Goal: Check status: Check status

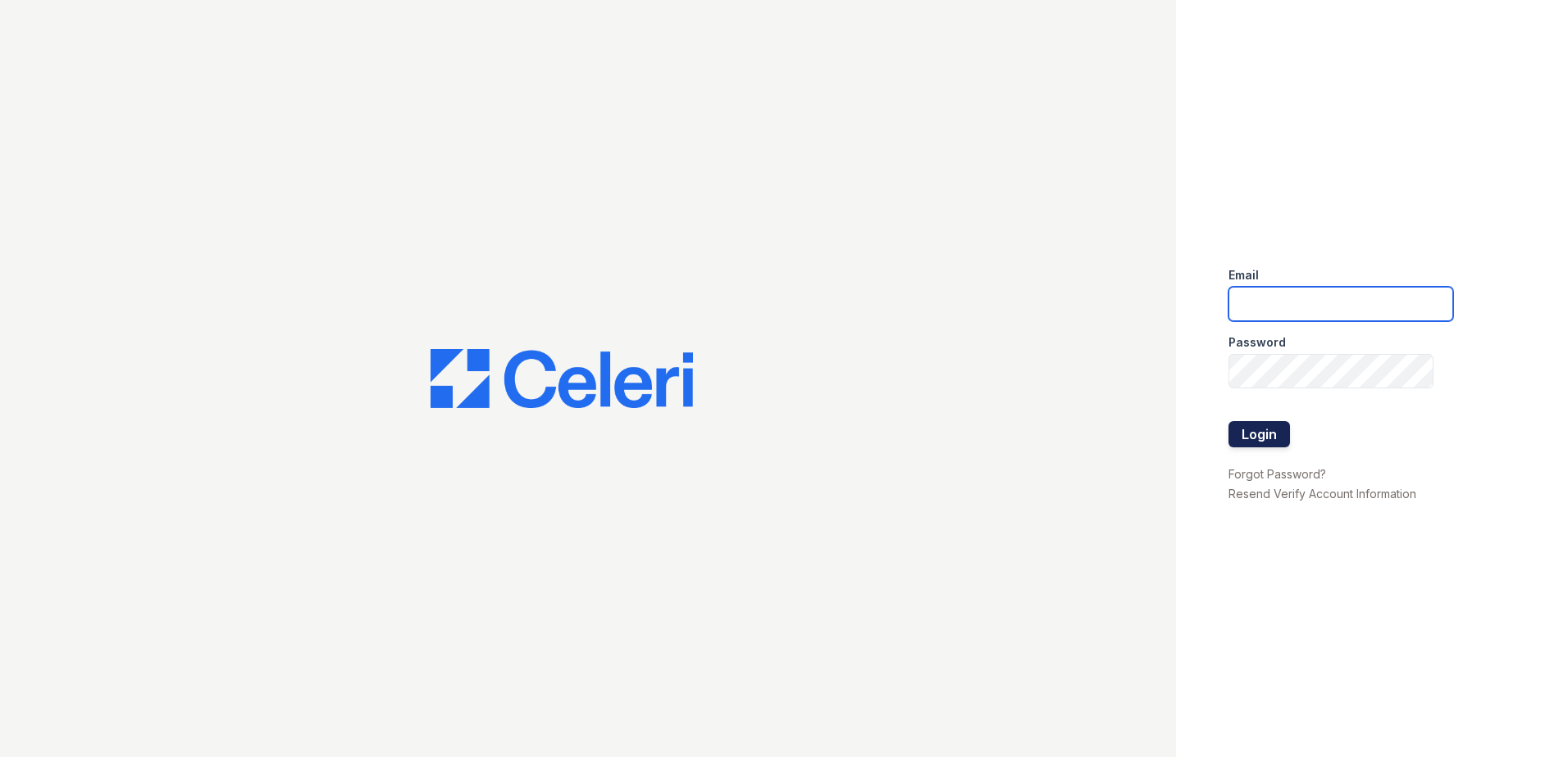
type input "[EMAIL_ADDRESS][DOMAIN_NAME]"
click at [1261, 441] on button "Login" at bounding box center [1259, 434] width 62 height 26
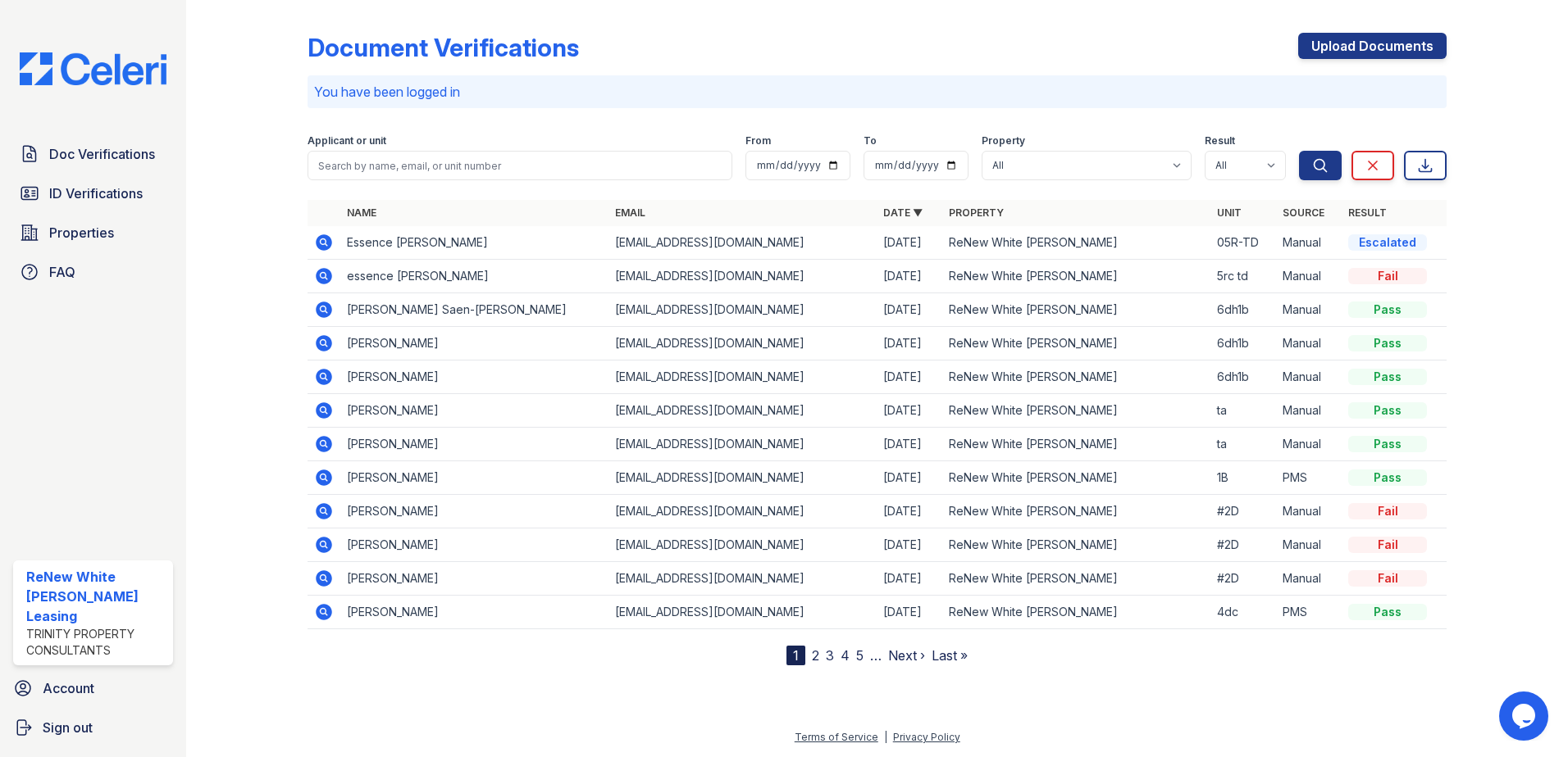
click at [323, 279] on icon at bounding box center [324, 276] width 17 height 17
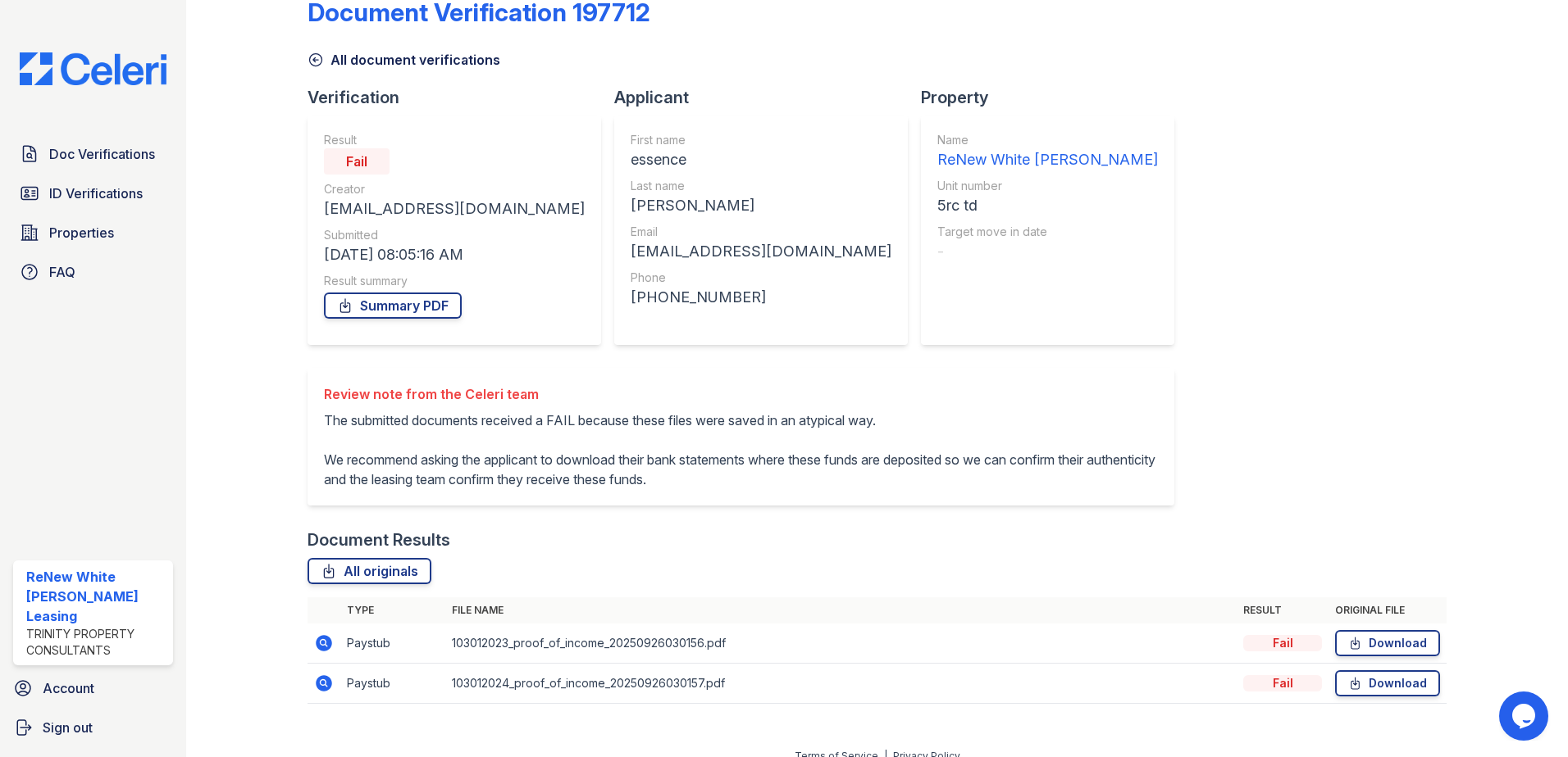
scroll to position [54, 0]
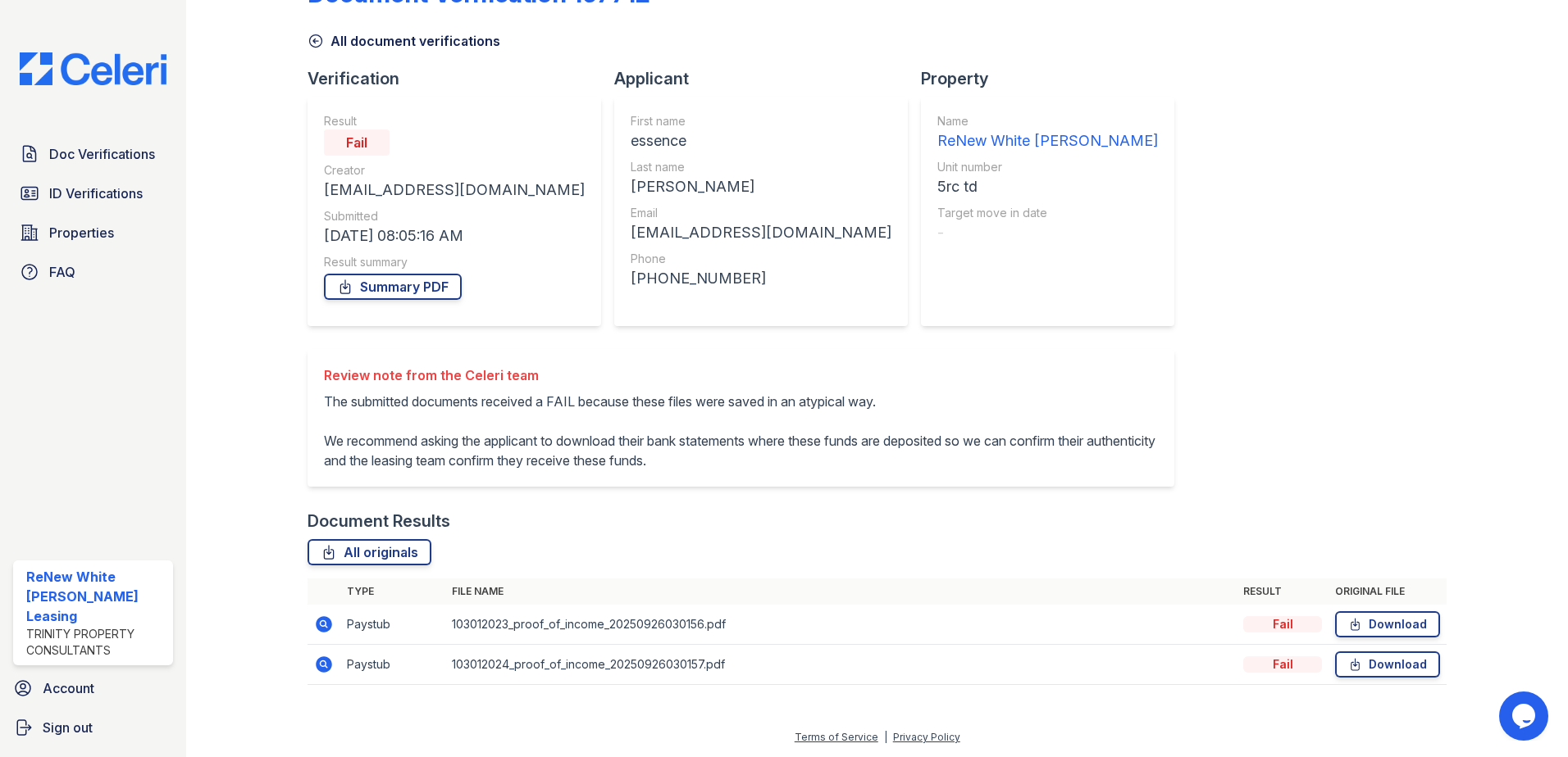
click at [325, 620] on icon at bounding box center [324, 624] width 17 height 17
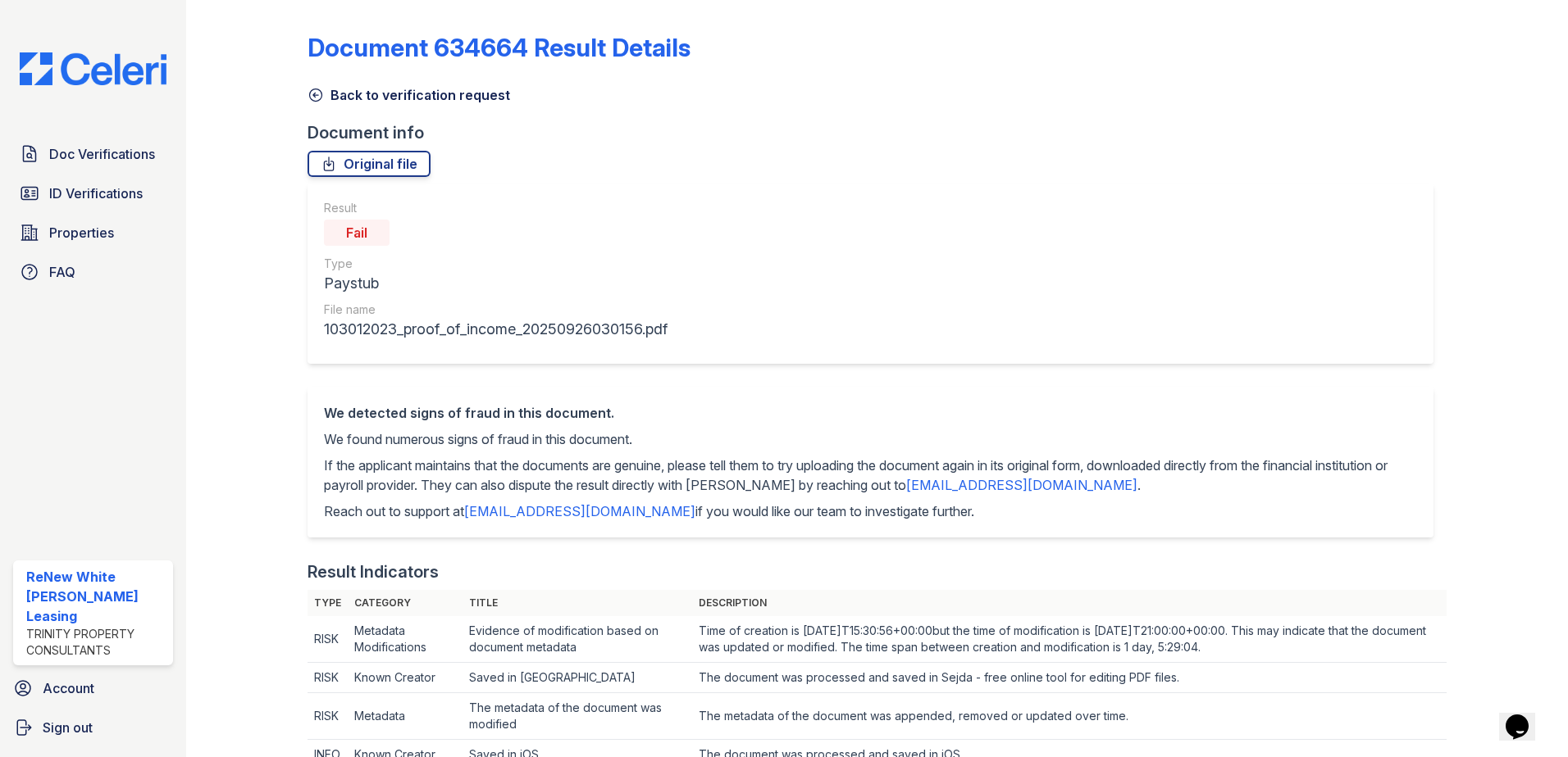
click at [379, 99] on link "Back to verification request" at bounding box center [408, 94] width 203 height 20
